Goal: Navigation & Orientation: Find specific page/section

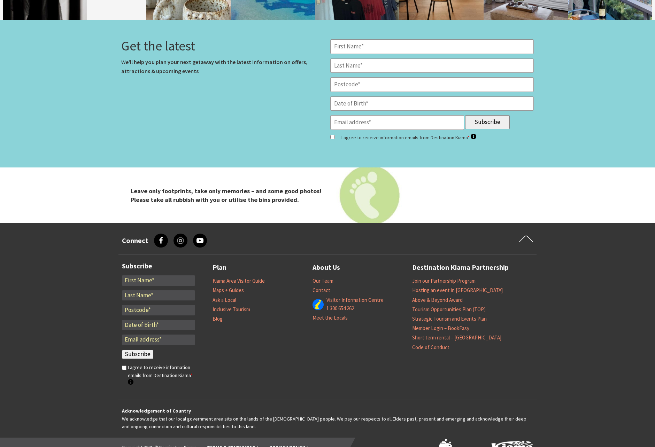
scroll to position [2268, 0]
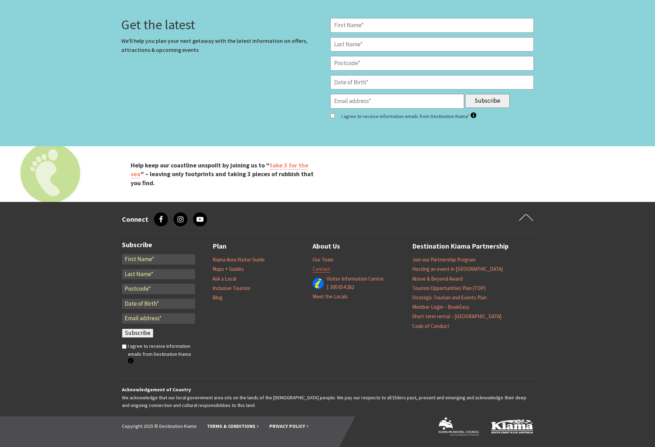
click at [319, 268] on link "Contact" at bounding box center [322, 269] width 18 height 7
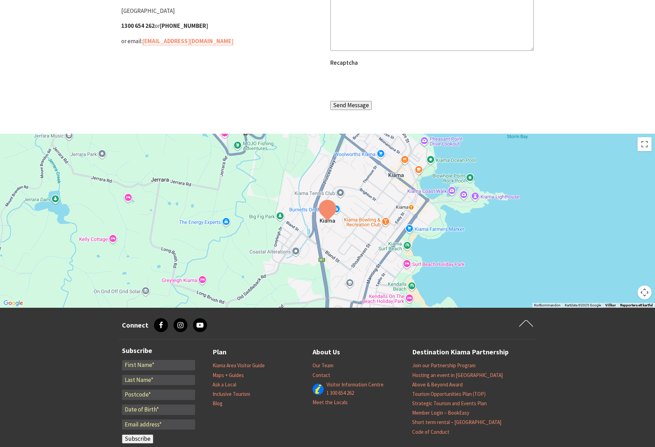
scroll to position [247, 0]
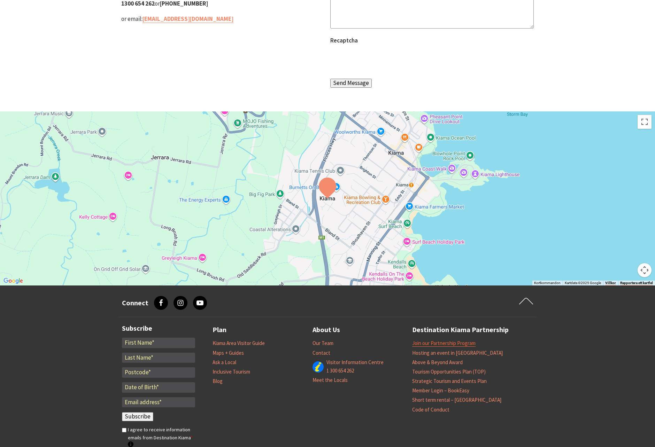
click at [468, 344] on link "Join our Partnership Program" at bounding box center [443, 343] width 63 height 7
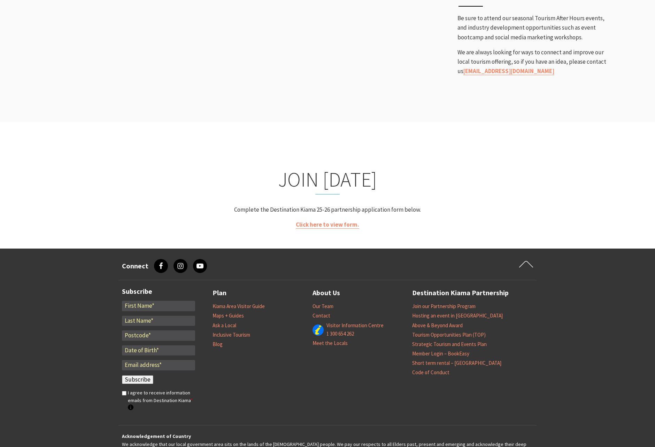
scroll to position [1330, 0]
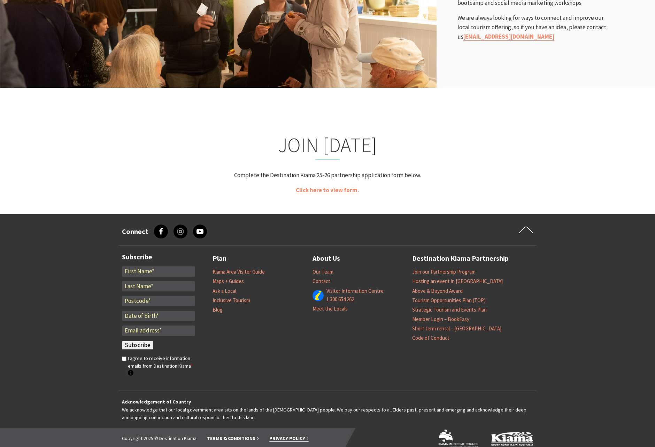
click at [279, 436] on link "Privacy Policy" at bounding box center [288, 439] width 39 height 7
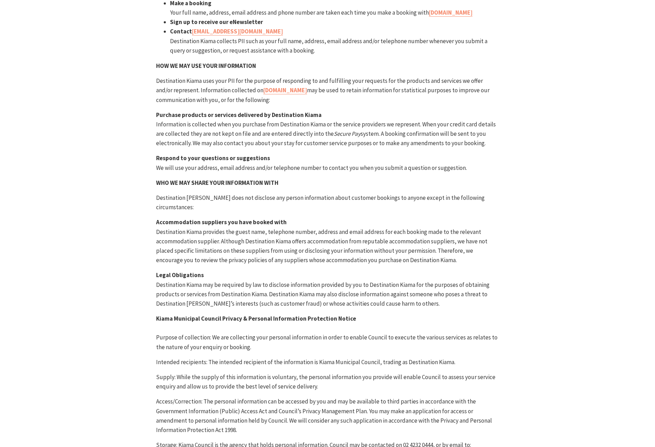
scroll to position [482, 0]
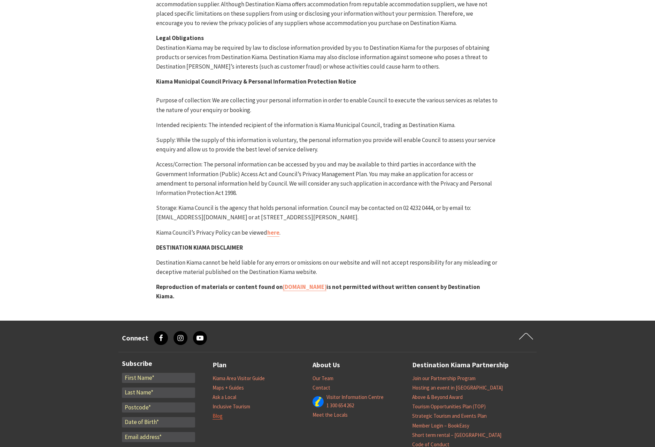
click at [219, 413] on link "Blog" at bounding box center [218, 416] width 10 height 7
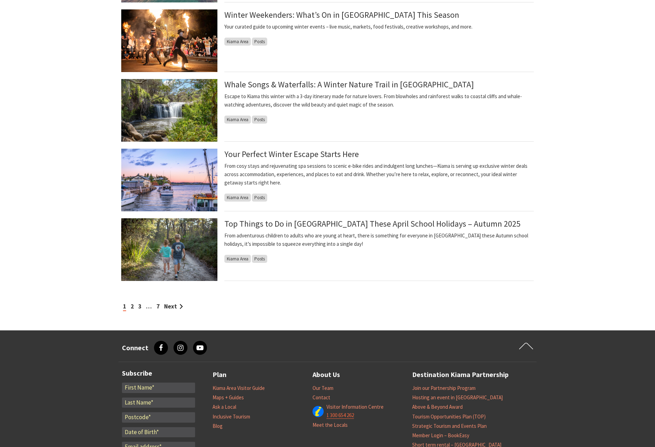
scroll to position [503, 0]
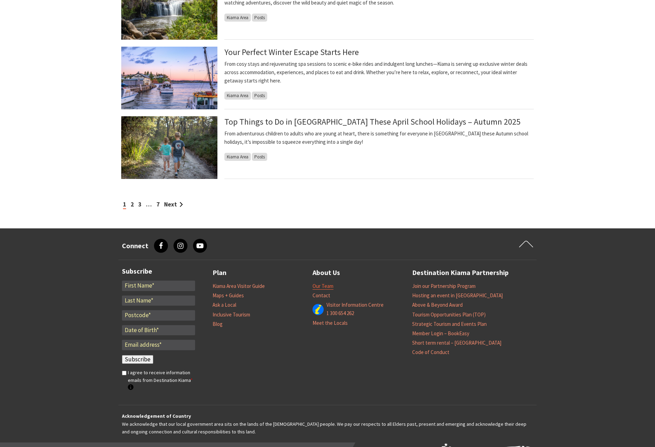
click at [327, 287] on link "Our Team" at bounding box center [323, 286] width 21 height 7
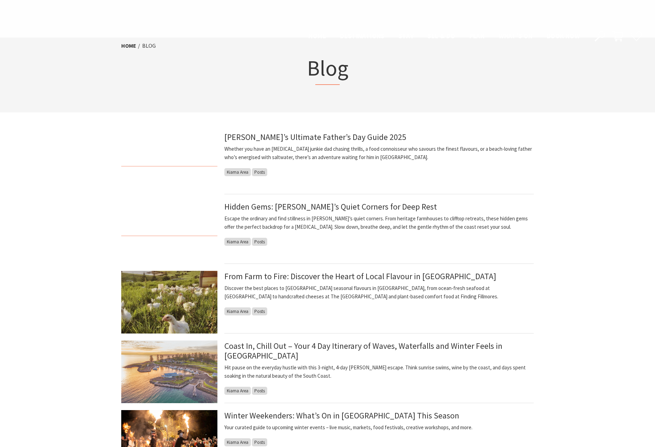
scroll to position [503, 0]
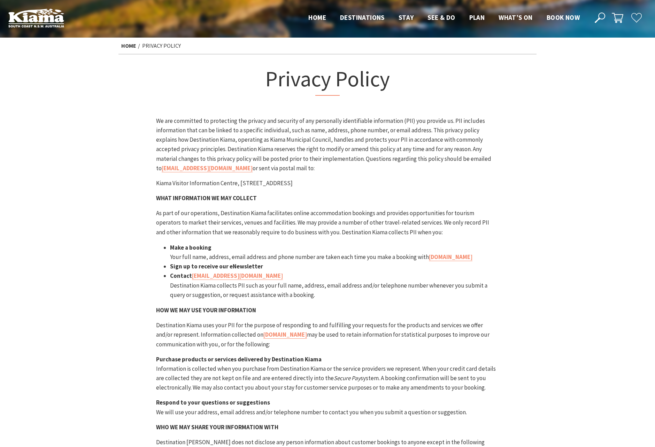
click at [39, 19] on img at bounding box center [36, 17] width 56 height 19
